Goal: Information Seeking & Learning: Learn about a topic

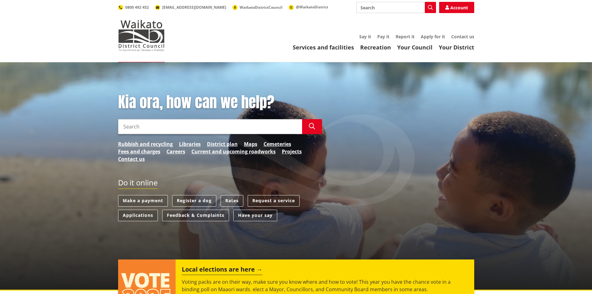
drag, startPoint x: 0, startPoint y: 0, endPoint x: 159, endPoint y: 128, distance: 204.0
click at [159, 129] on input "Search" at bounding box center [210, 126] width 184 height 15
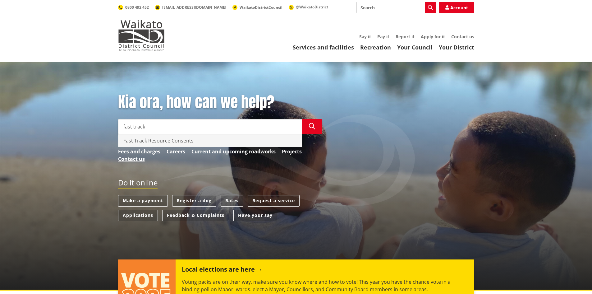
click at [163, 140] on div "Fast Track Resource Consents" at bounding box center [209, 140] width 183 height 12
type input "Fast Track Resource Consents"
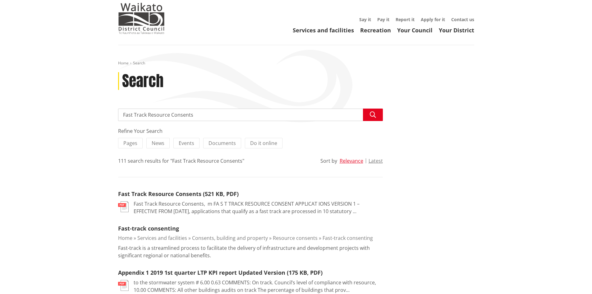
scroll to position [31, 0]
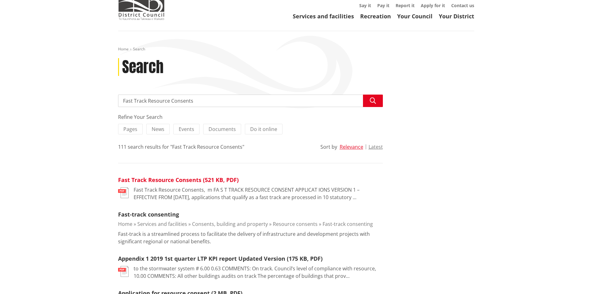
click at [180, 180] on link "Fast Track Resource Consents (521 KB, PDF)" at bounding box center [178, 179] width 121 height 7
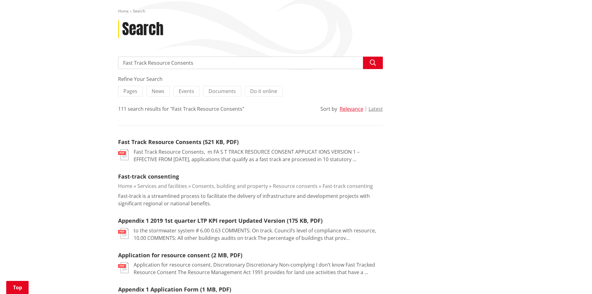
scroll to position [124, 0]
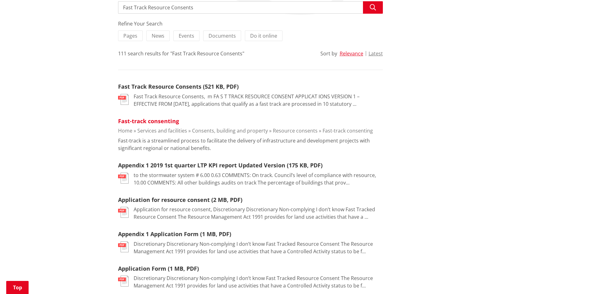
click at [157, 121] on link "Fast-track consenting" at bounding box center [148, 120] width 61 height 7
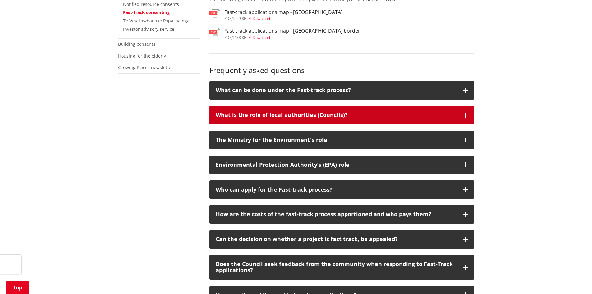
scroll to position [280, 0]
